Goal: Task Accomplishment & Management: Manage account settings

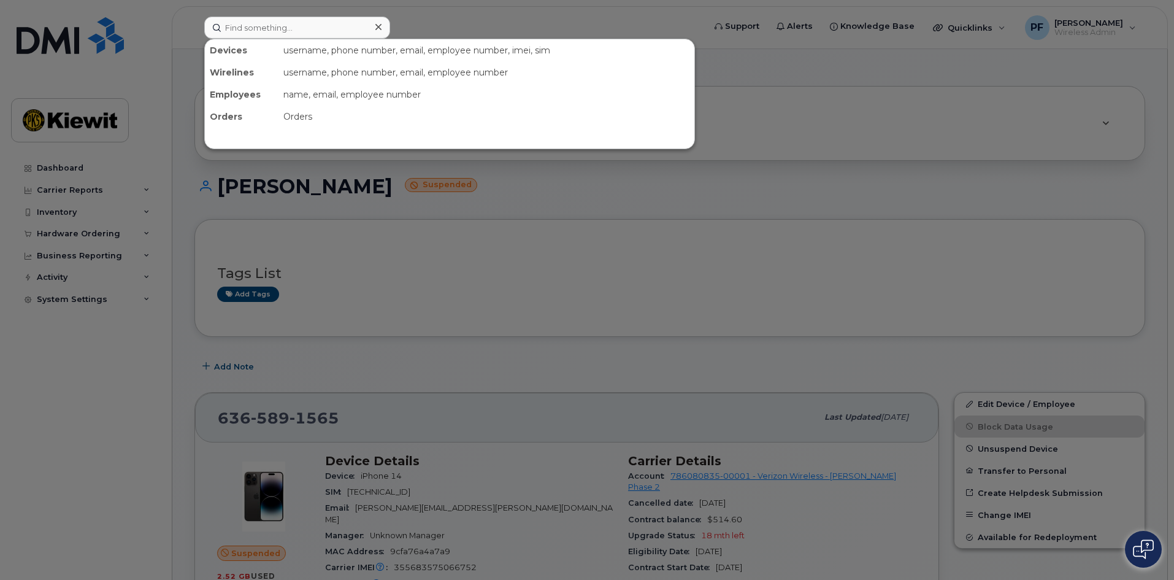
scroll to position [613, 0]
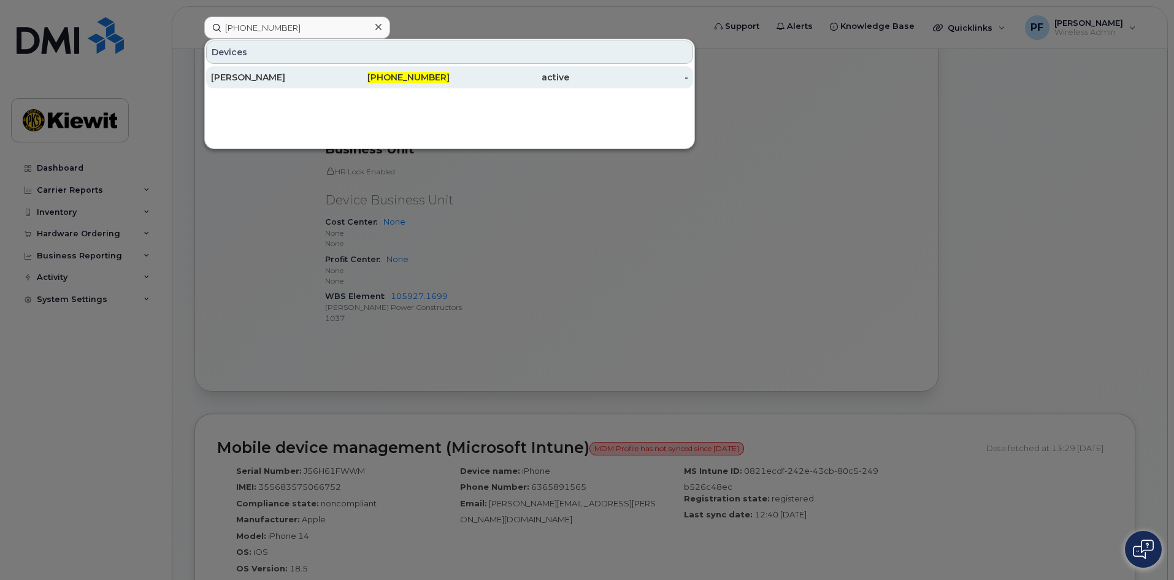
type input "248-807-4560"
click at [307, 77] on div "[PERSON_NAME]" at bounding box center [271, 77] width 120 height 12
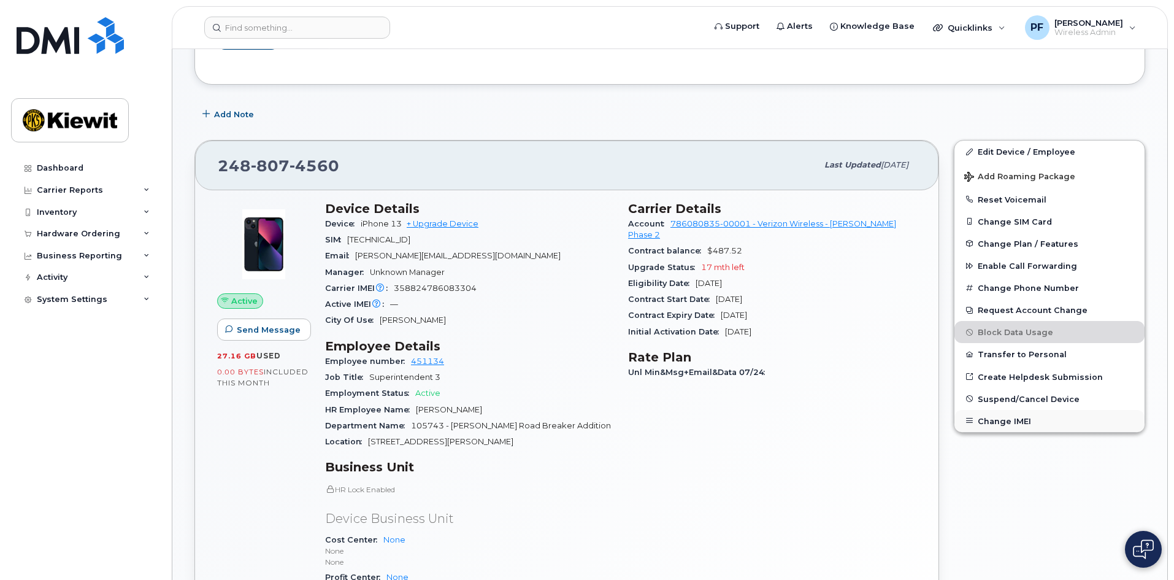
scroll to position [227, 0]
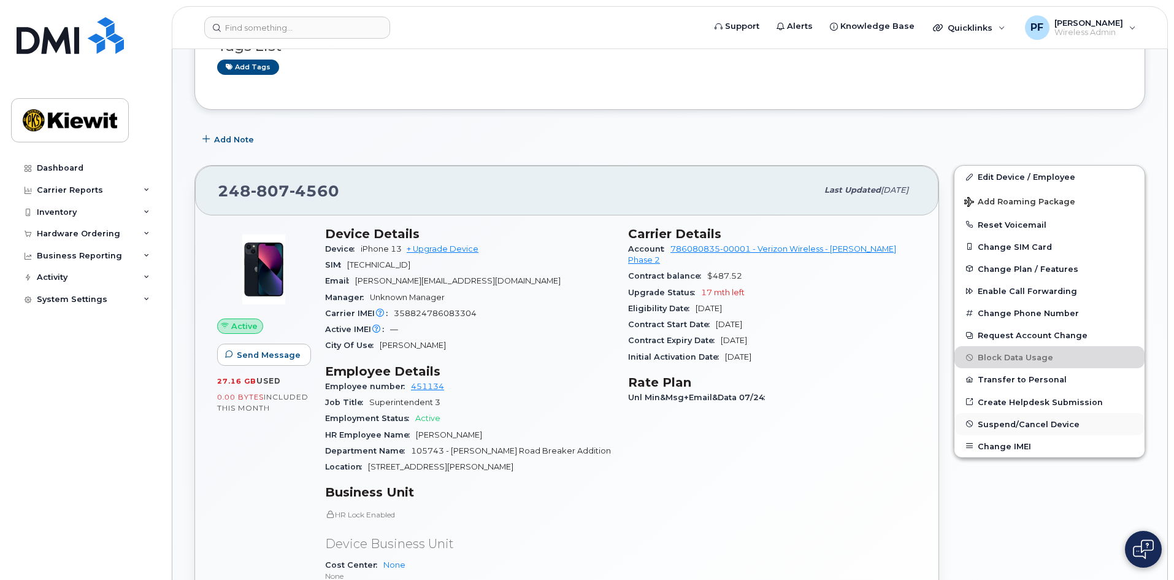
click at [1038, 424] on span "Suspend/Cancel Device" at bounding box center [1029, 423] width 102 height 9
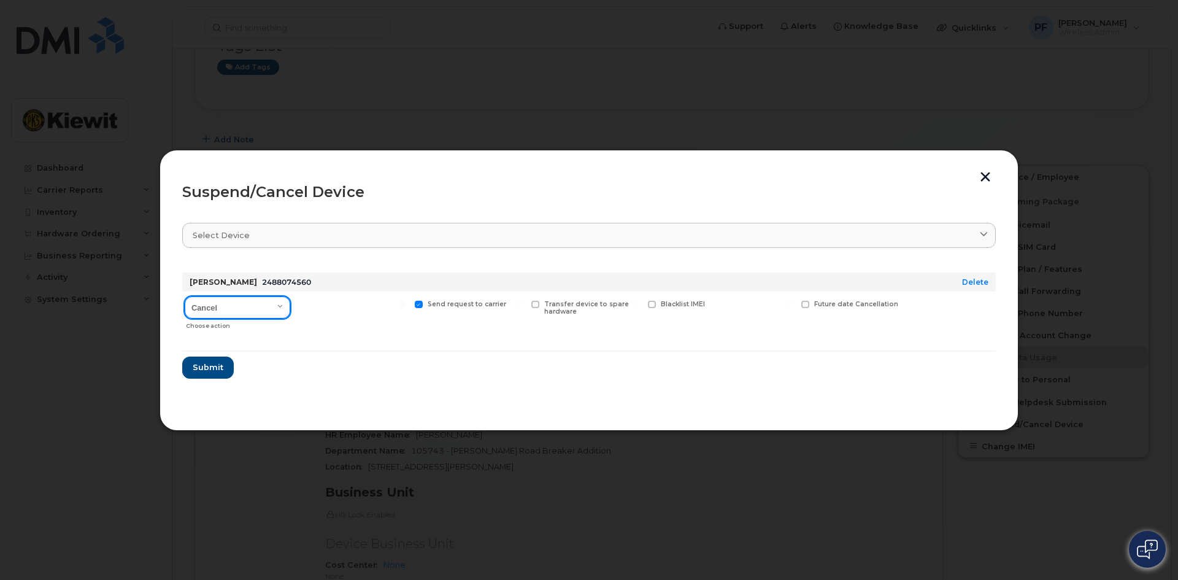
click at [218, 313] on select "Cancel Suspend - Reduced Rate Suspend - Full Rate Suspend - Lost Device/Stolen …" at bounding box center [238, 307] width 106 height 22
select select "[object Object]"
click at [185, 296] on select "Cancel Suspend - Reduced Rate Suspend - Full Rate Suspend - Lost Device/Stolen …" at bounding box center [238, 307] width 106 height 22
drag, startPoint x: 329, startPoint y: 304, endPoint x: 316, endPoint y: 315, distance: 17.4
click at [329, 303] on span "Available for new activations/redeployments" at bounding box center [357, 308] width 92 height 16
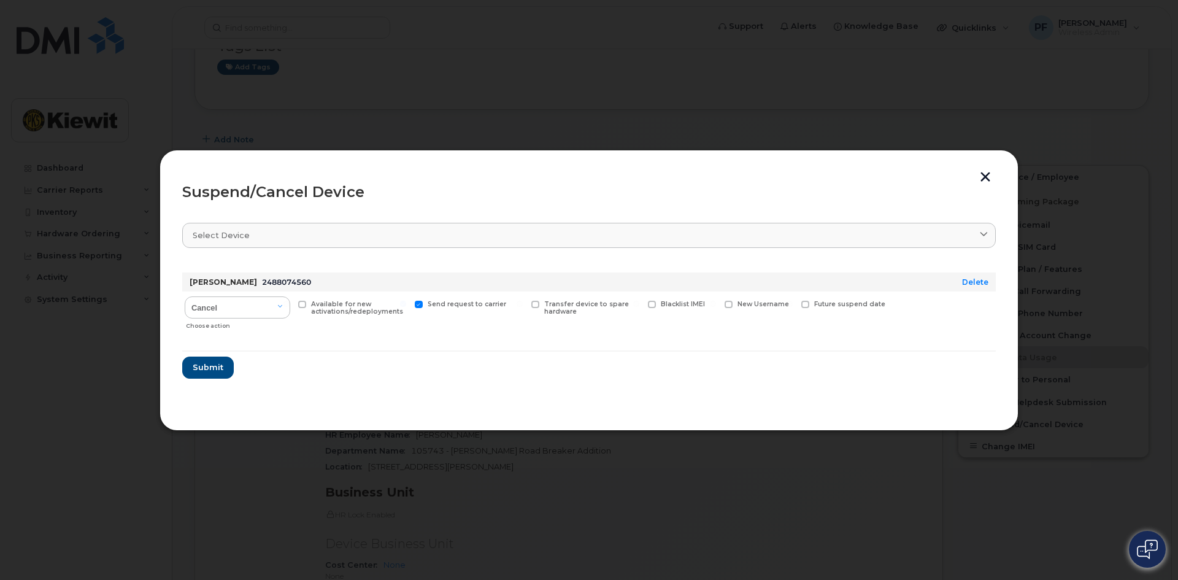
click at [290, 303] on input "Available for new activations/redeployments" at bounding box center [286, 304] width 6 height 6
checkbox input "true"
click at [208, 367] on span "Submit" at bounding box center [207, 367] width 31 height 12
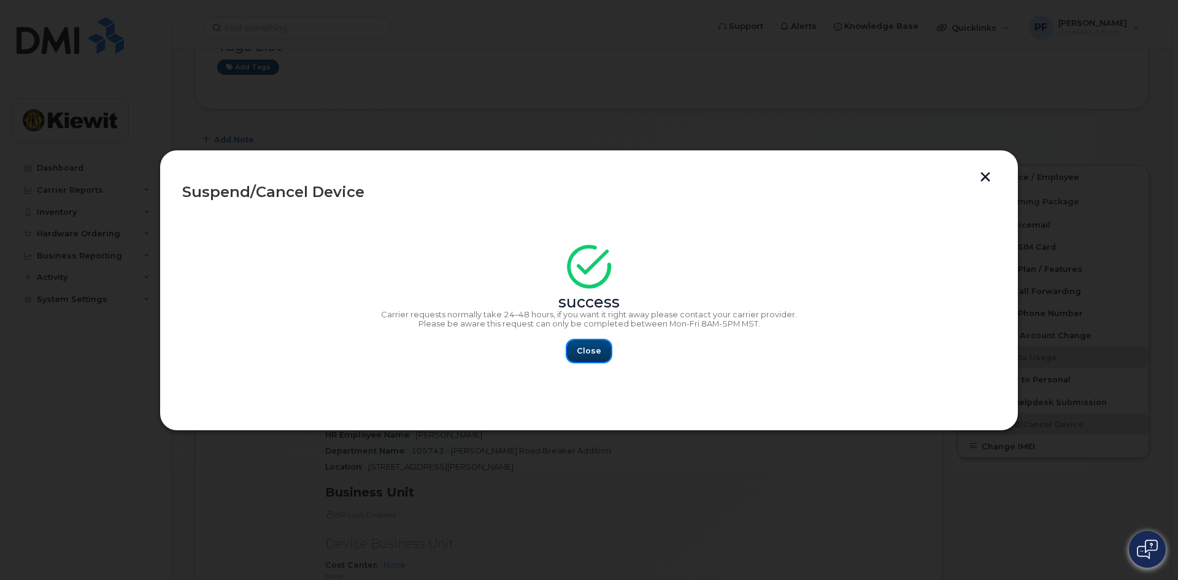
click at [599, 351] on span "Close" at bounding box center [589, 351] width 25 height 12
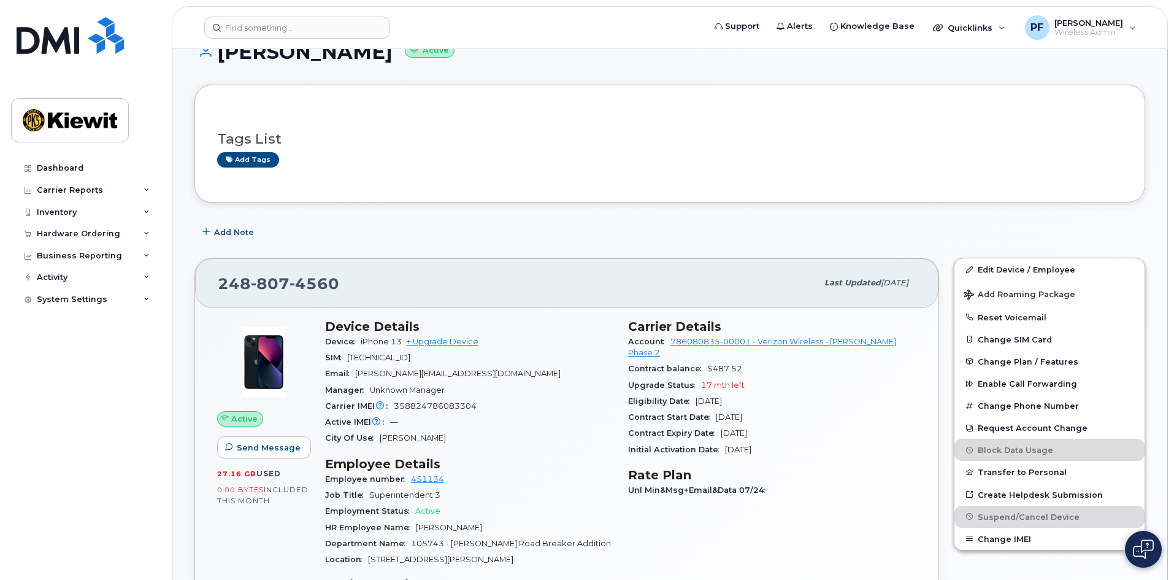
scroll to position [0, 0]
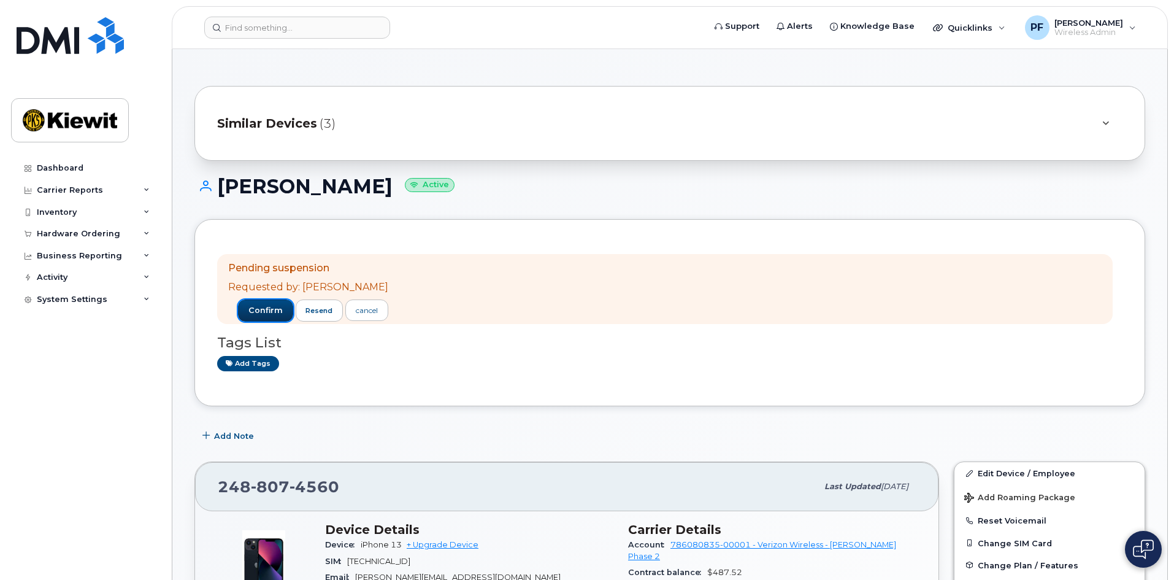
click at [258, 301] on button "confirm" at bounding box center [265, 310] width 55 height 22
